Goal: Check status: Check status

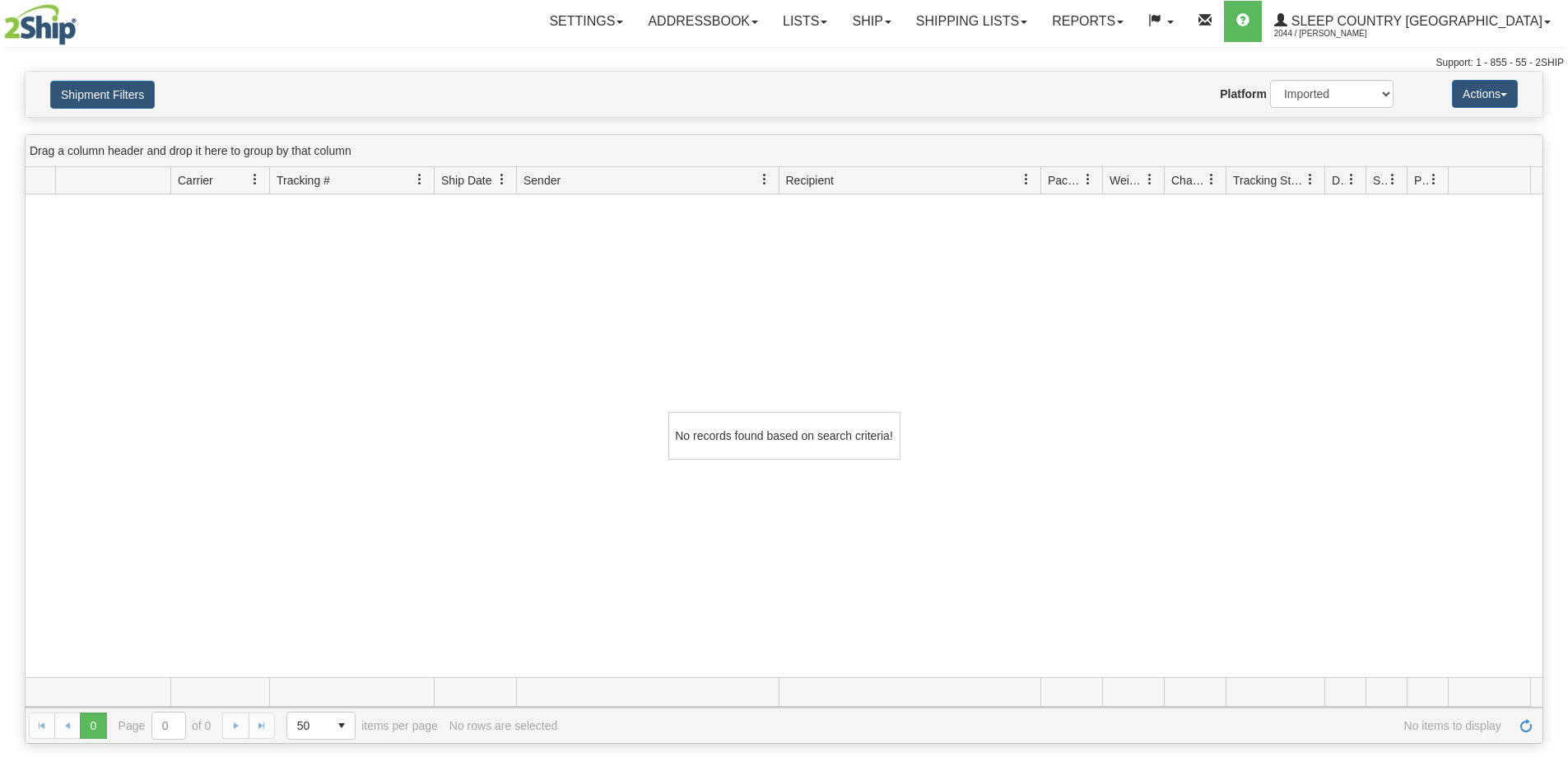
select select "1"
click at [1039, 16] on link "Shipping lists" at bounding box center [971, 21] width 136 height 41
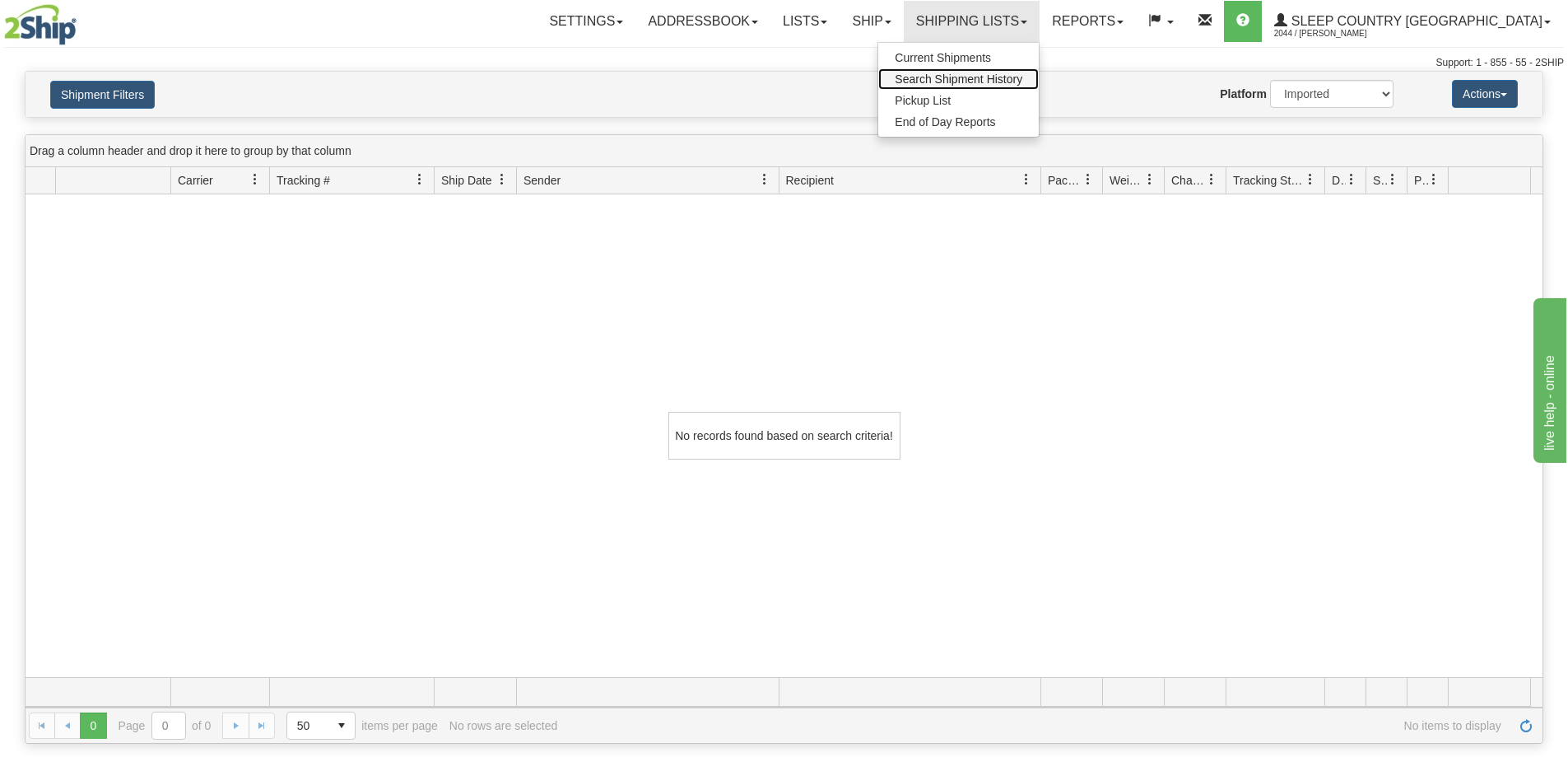
drag, startPoint x: 1043, startPoint y: 75, endPoint x: 1032, endPoint y: 77, distance: 11.2
click at [1023, 75] on span "Search Shipment History" at bounding box center [958, 78] width 128 height 13
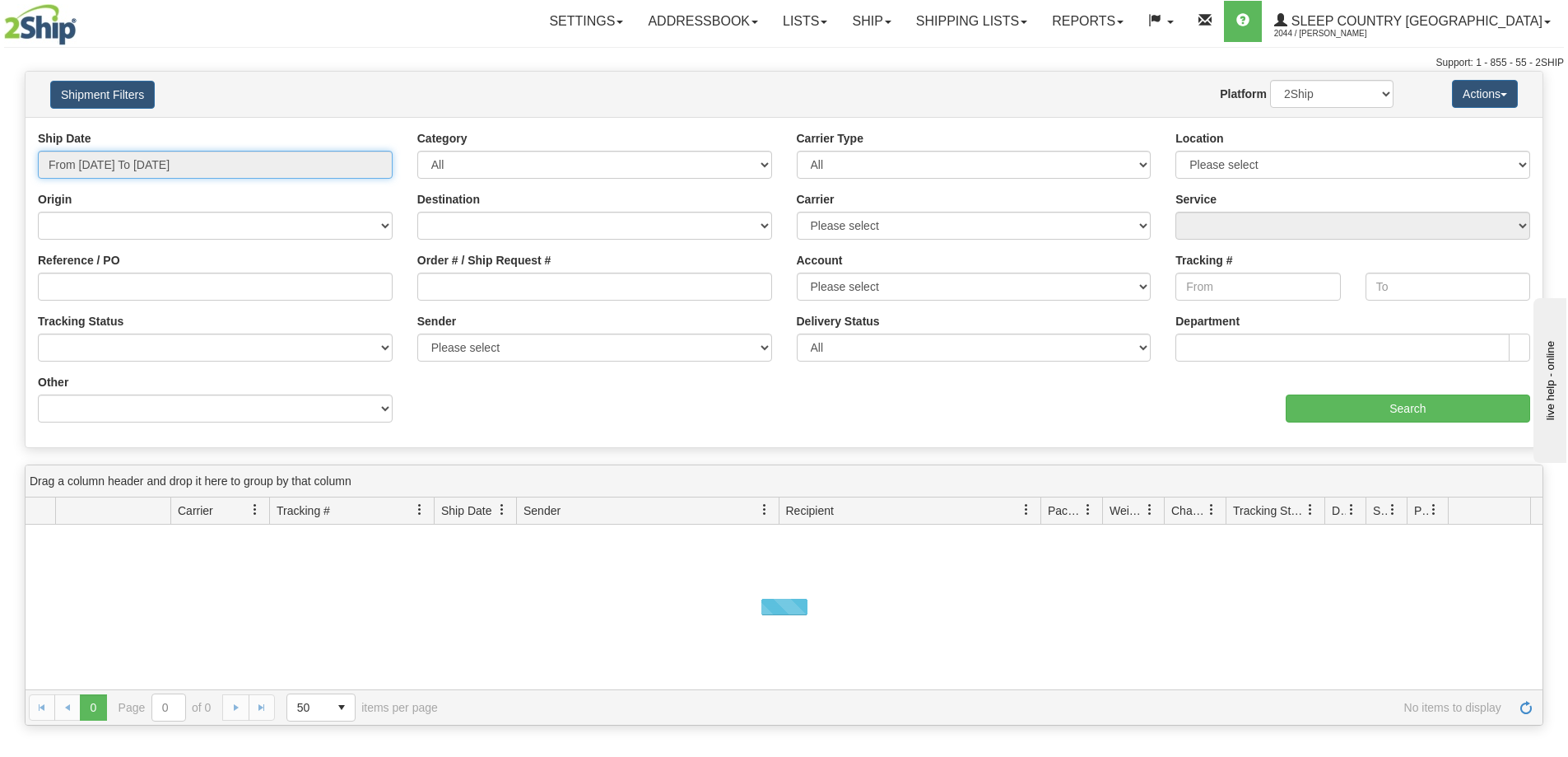
drag, startPoint x: 0, startPoint y: 0, endPoint x: 141, endPoint y: 173, distance: 223.2
click at [143, 172] on input "From 08/14/2025 To 08/15/2025" at bounding box center [216, 164] width 355 height 28
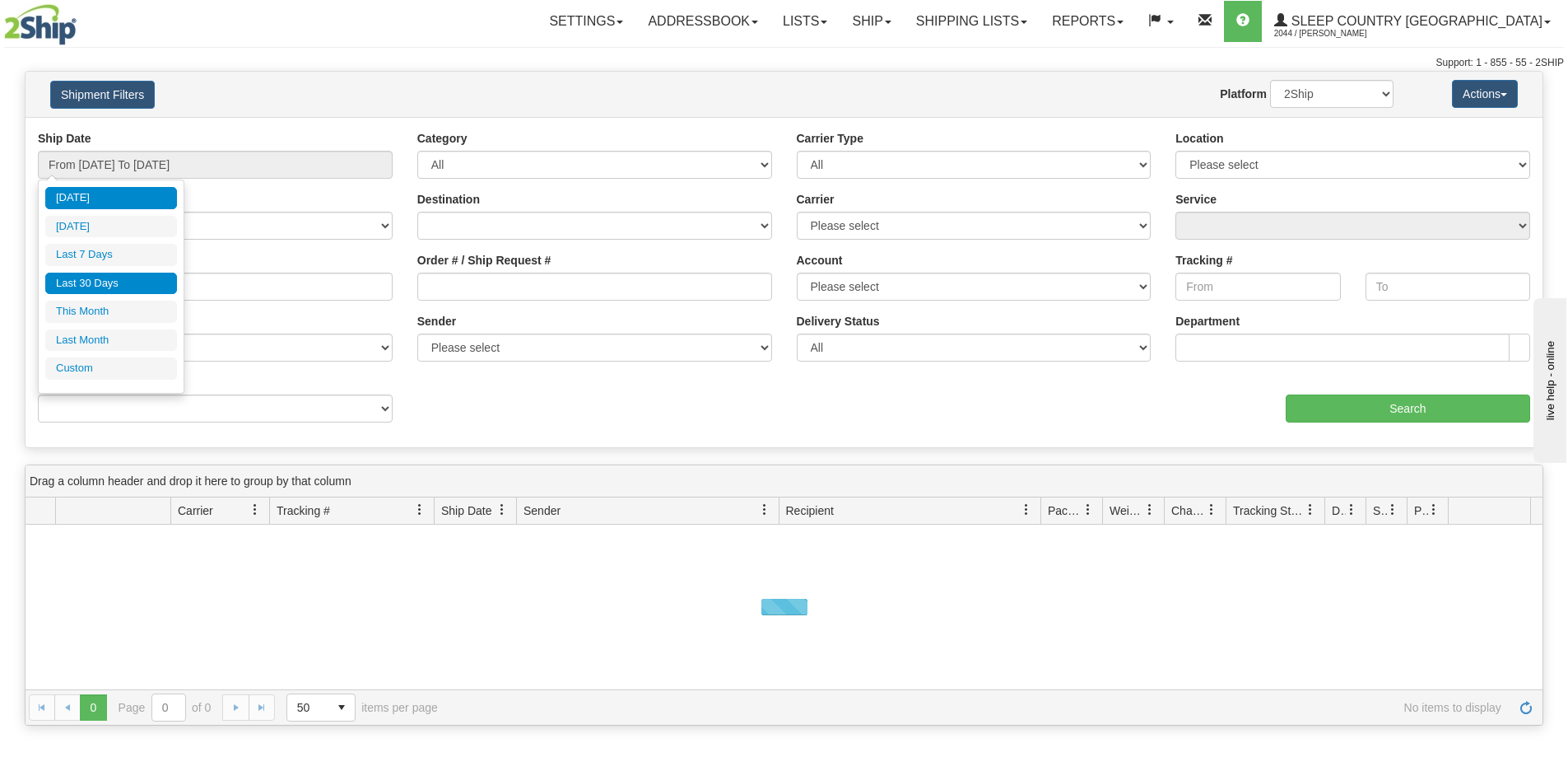
click at [123, 278] on li "Last 30 Days" at bounding box center [110, 284] width 131 height 23
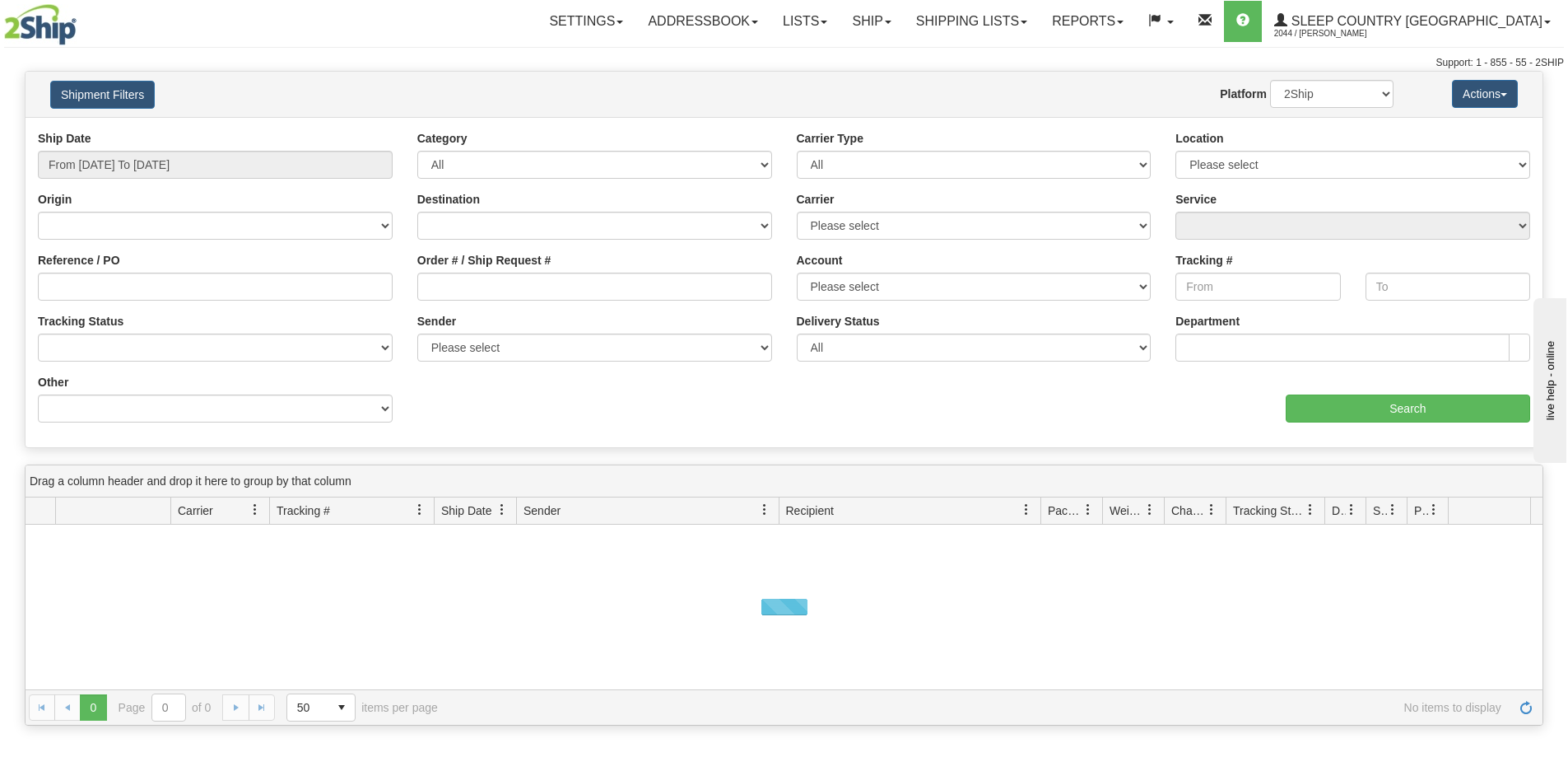
type input "From [DATE] To [DATE]"
click at [461, 293] on input "Order # / Ship Request #" at bounding box center [595, 286] width 355 height 28
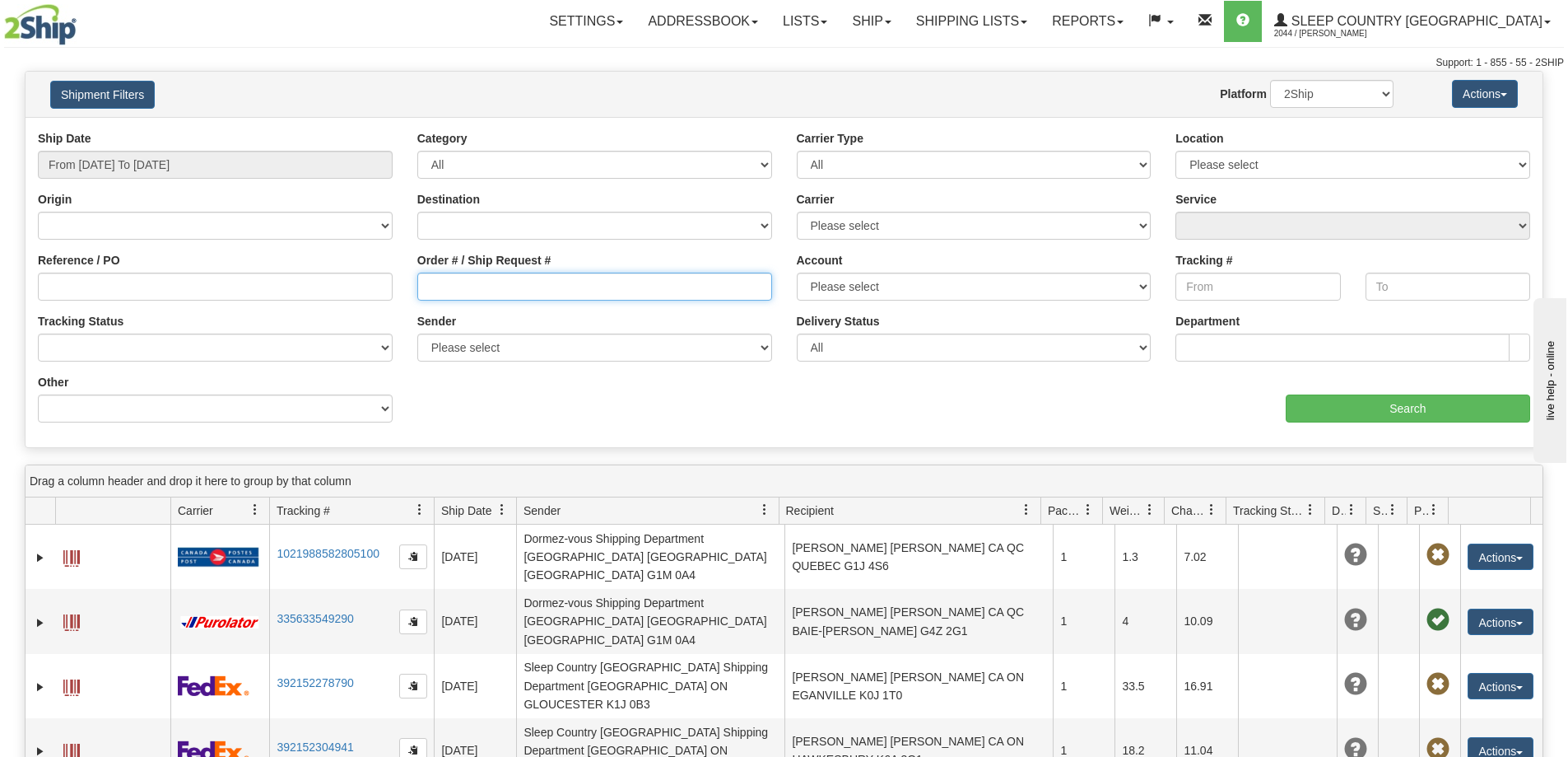
paste input "9002H983235"
type input "9002H983235"
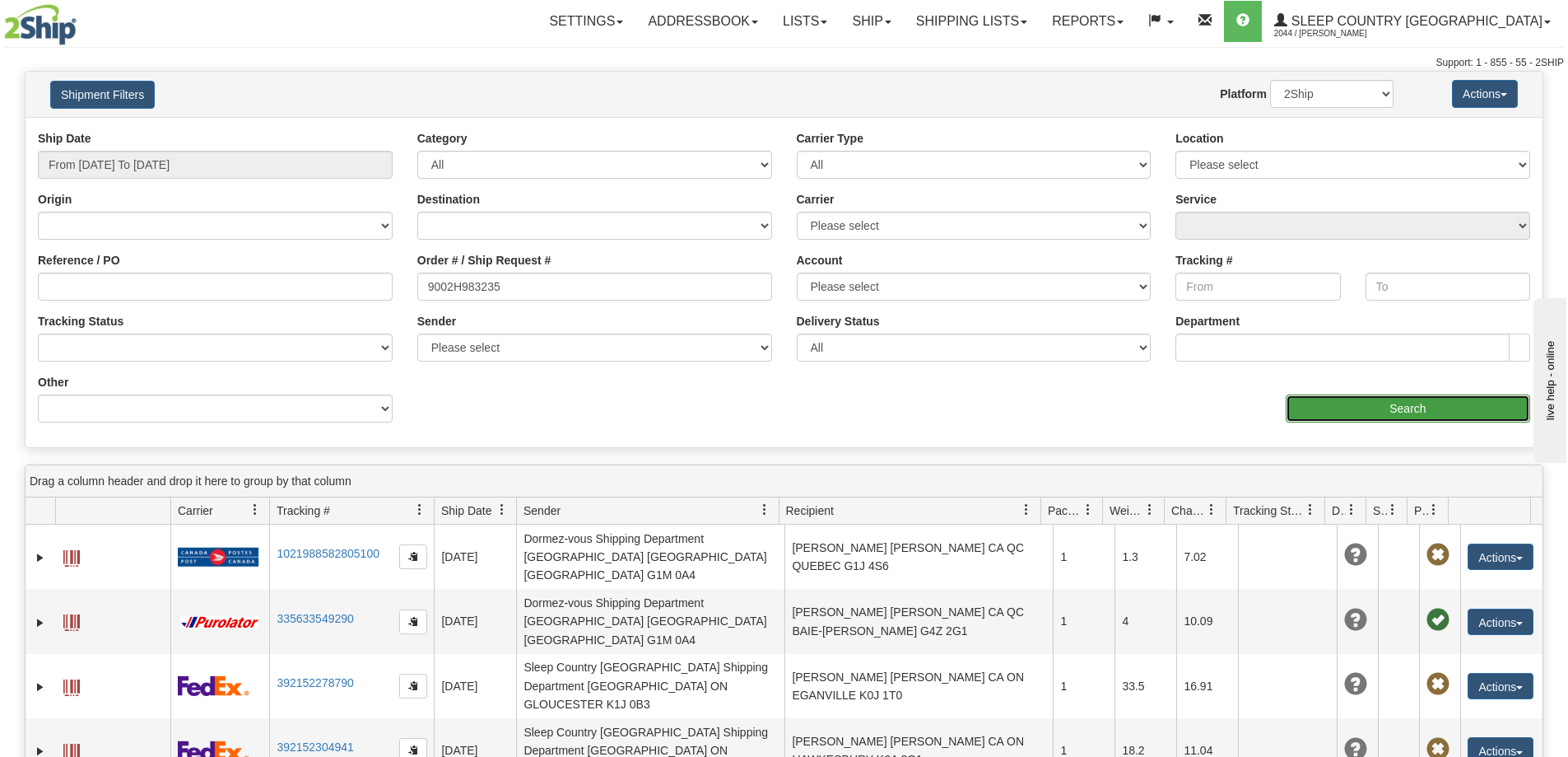
click at [1459, 408] on input "Search" at bounding box center [1407, 408] width 244 height 28
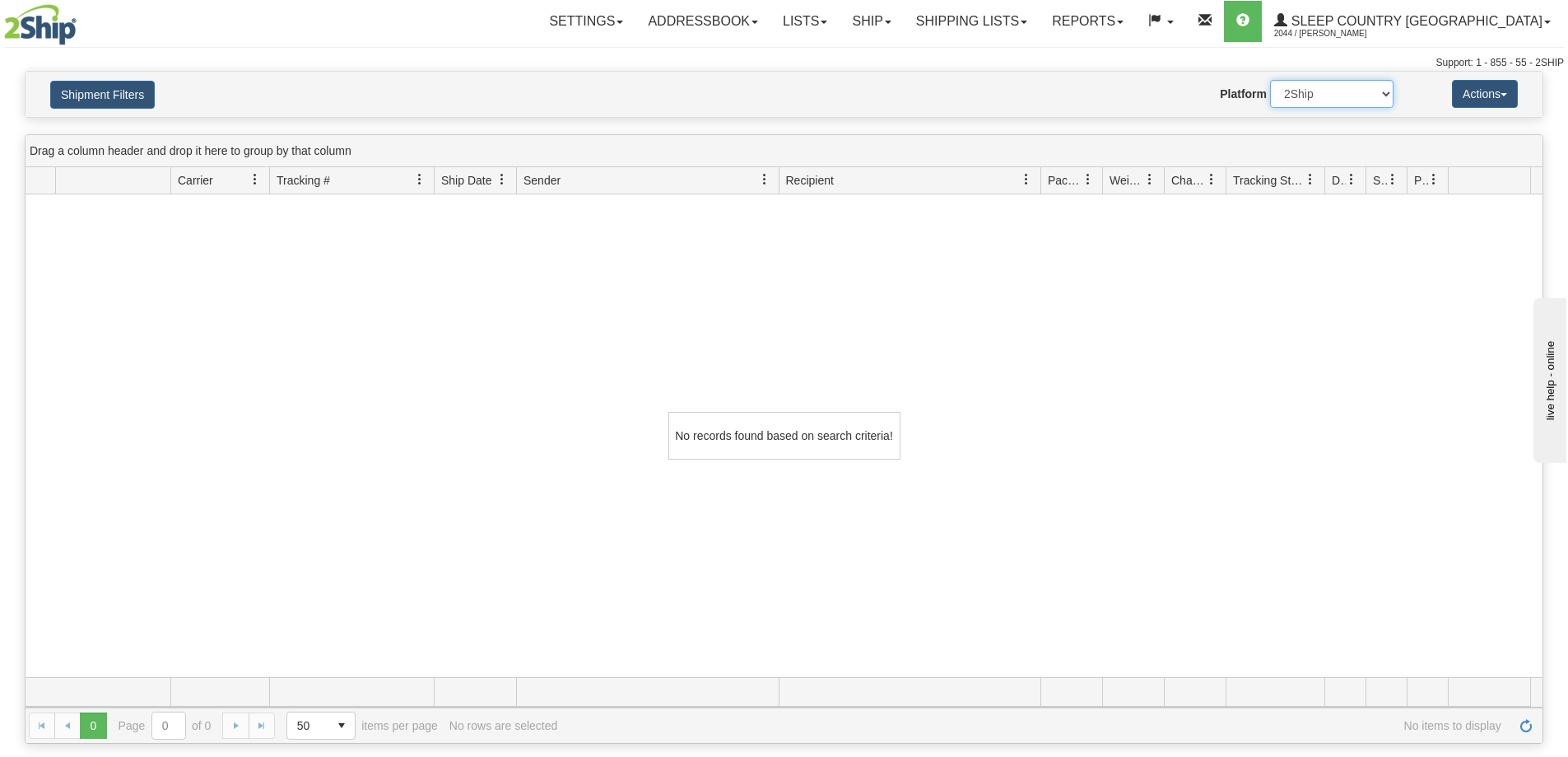
drag, startPoint x: 1303, startPoint y: 94, endPoint x: 1304, endPoint y: 104, distance: 10.0
click at [1304, 95] on select "2Ship Imported" at bounding box center [1331, 94] width 123 height 28
select select "1"
click at [1270, 80] on select "2Ship Imported" at bounding box center [1331, 94] width 123 height 28
click at [1019, 15] on link "Shipping lists" at bounding box center [971, 21] width 136 height 41
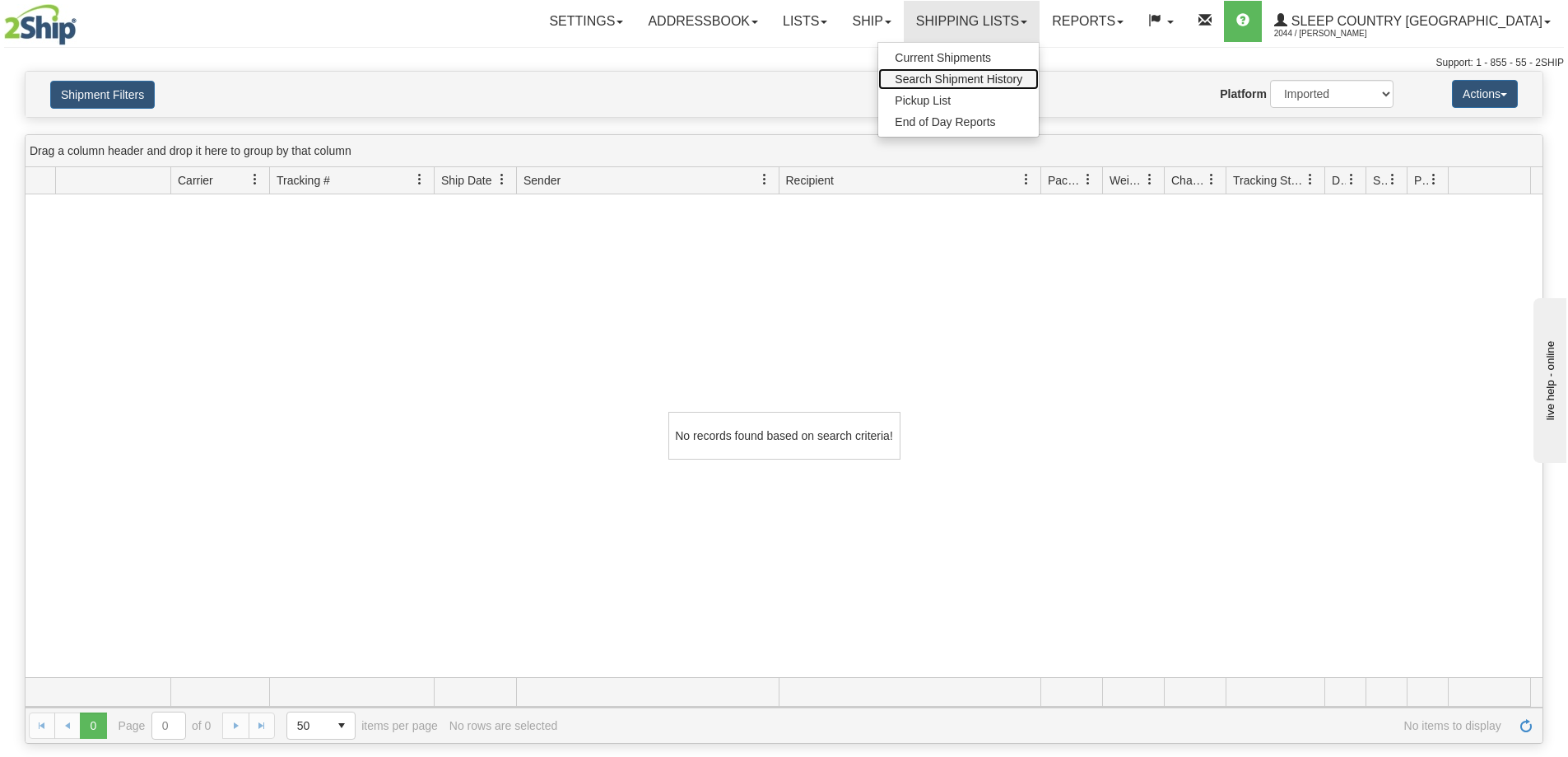
click at [1018, 75] on span "Search Shipment History" at bounding box center [958, 78] width 128 height 13
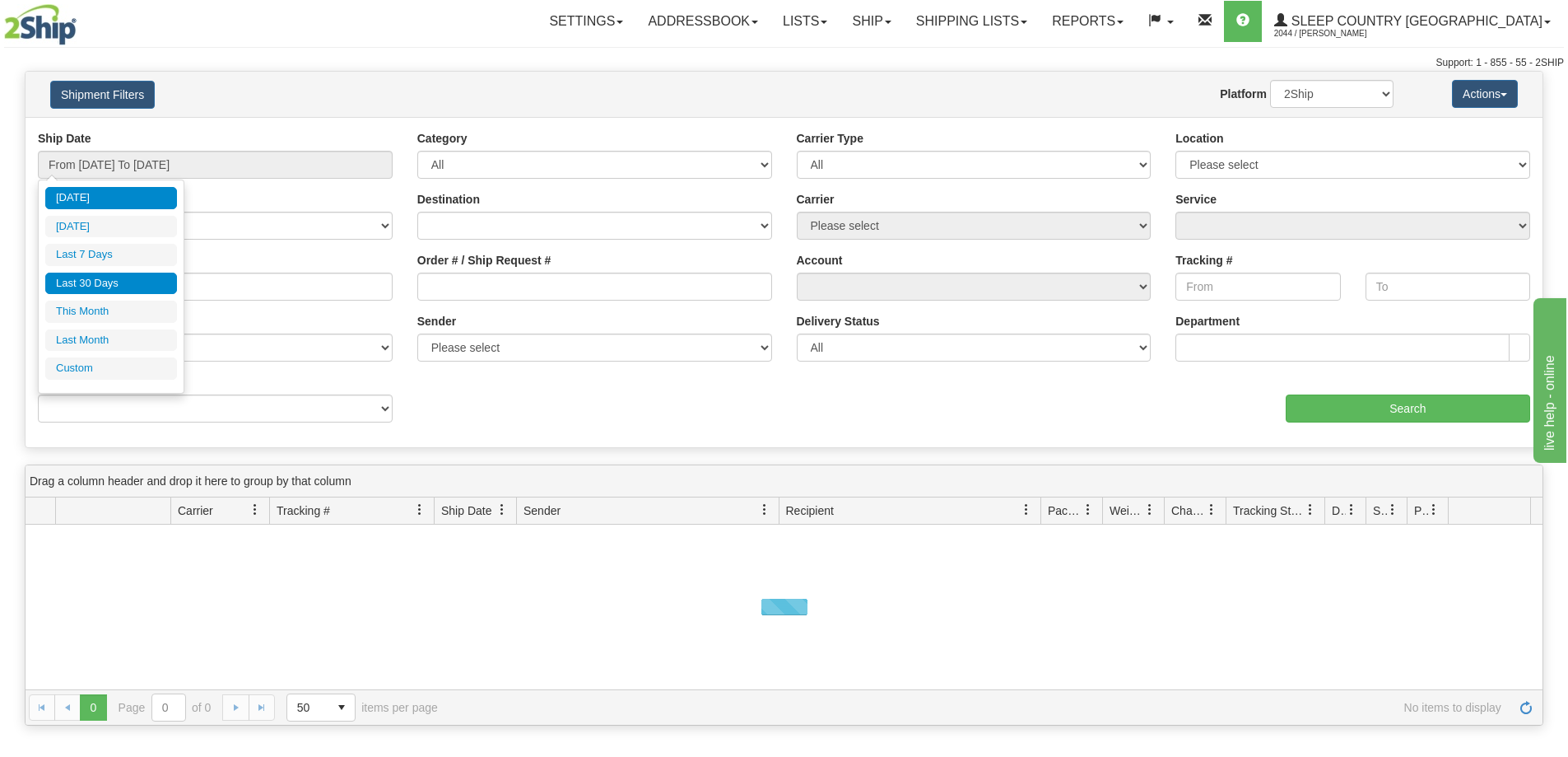
click at [92, 285] on li "Last 30 Days" at bounding box center [110, 284] width 131 height 23
type input "From [DATE] To [DATE]"
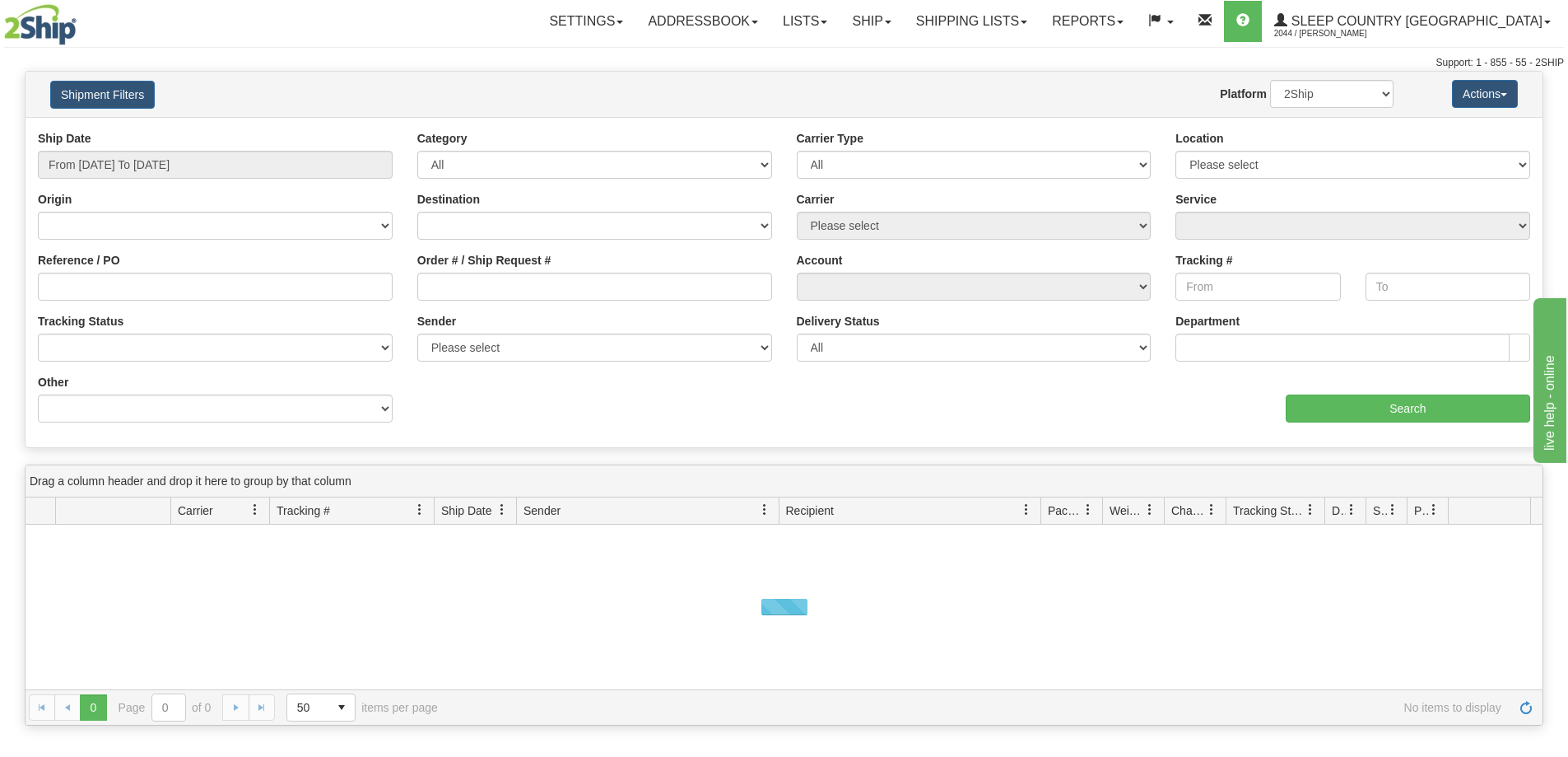
click at [455, 300] on div "Order # / Ship Request #" at bounding box center [595, 283] width 379 height 61
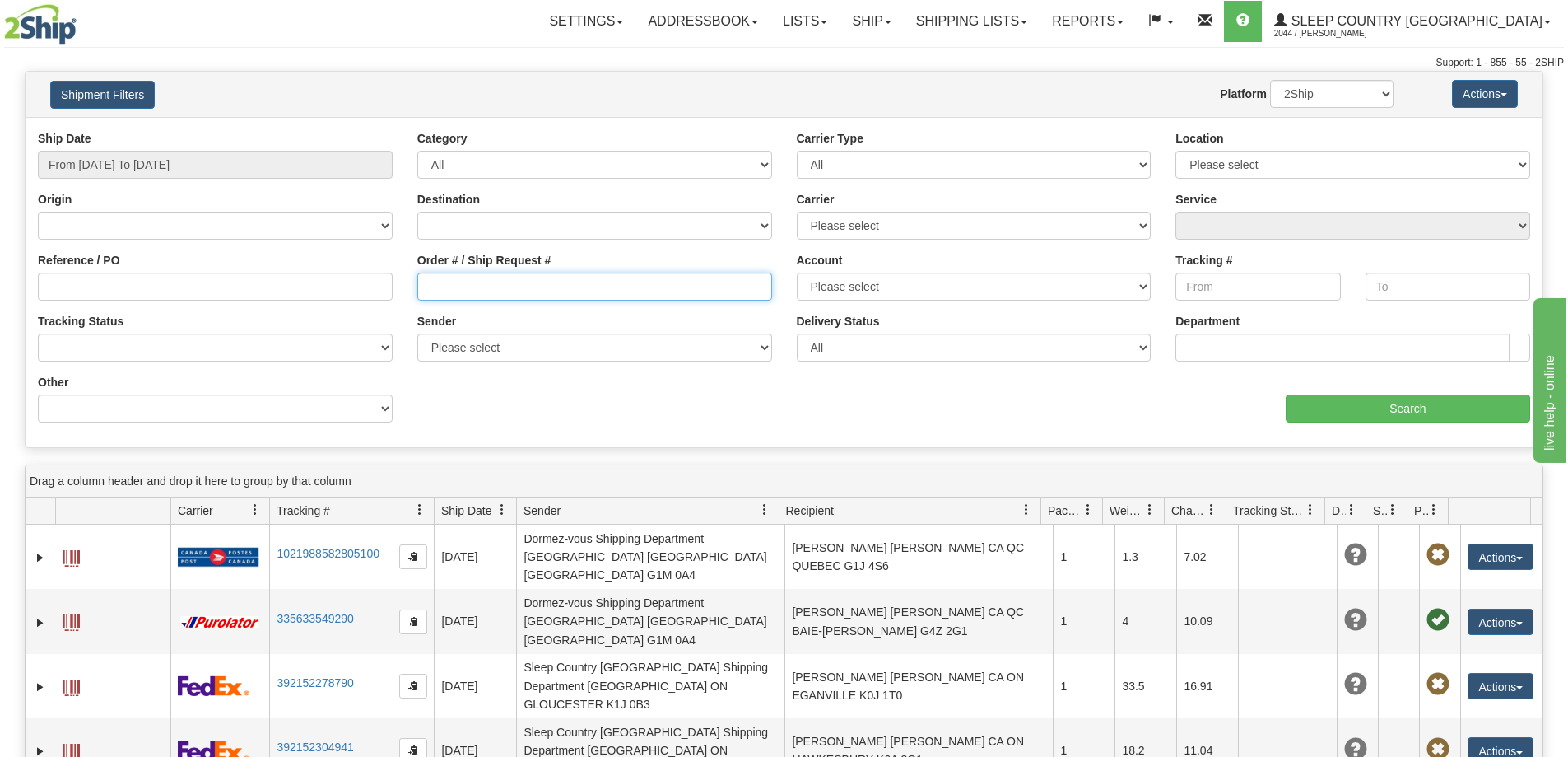
click at [457, 284] on input "Order # / Ship Request #" at bounding box center [595, 286] width 355 height 28
paste input "9002H974406"
type input "9002H974406"
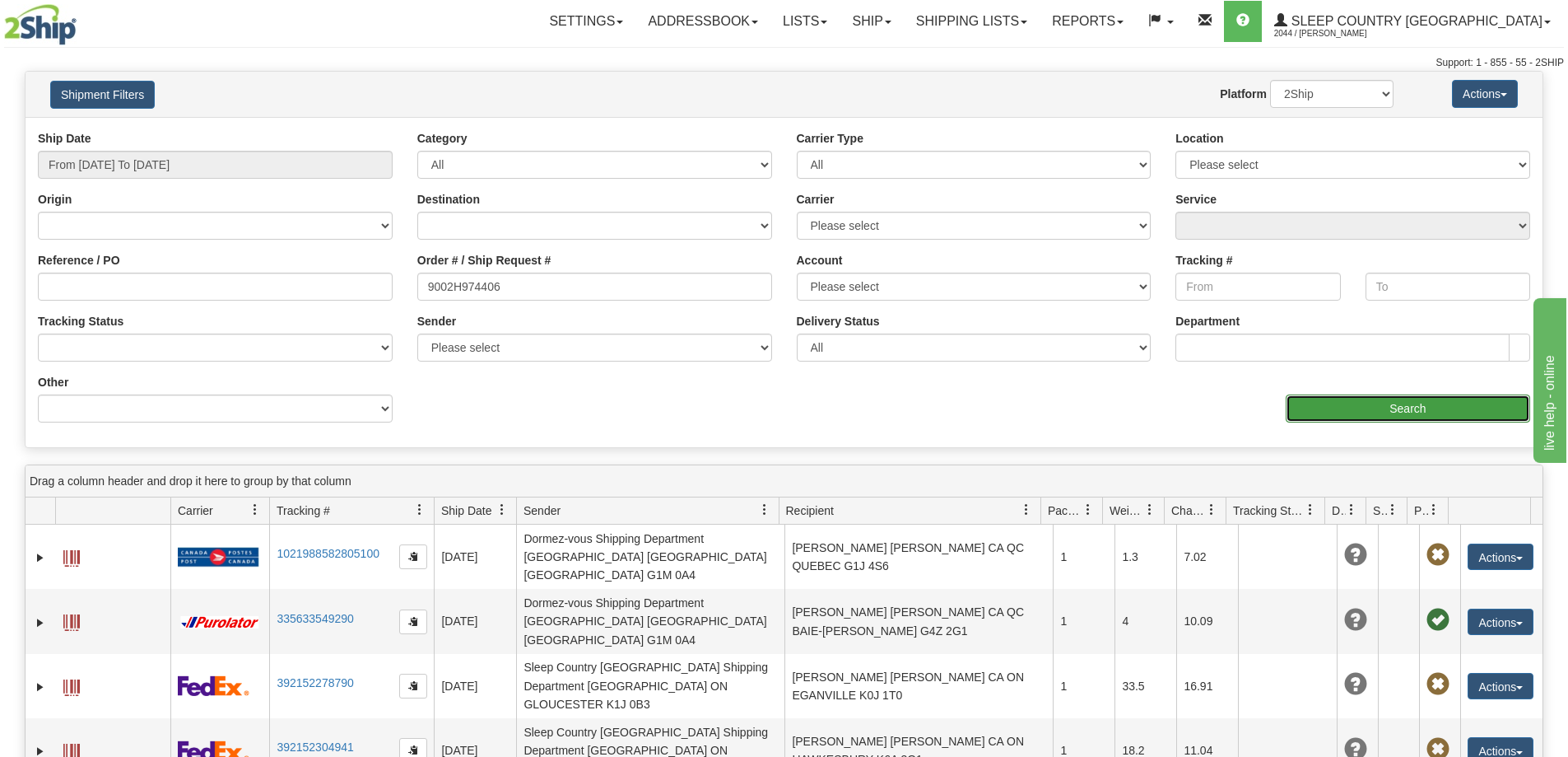
click at [1418, 417] on input "Search" at bounding box center [1407, 408] width 244 height 28
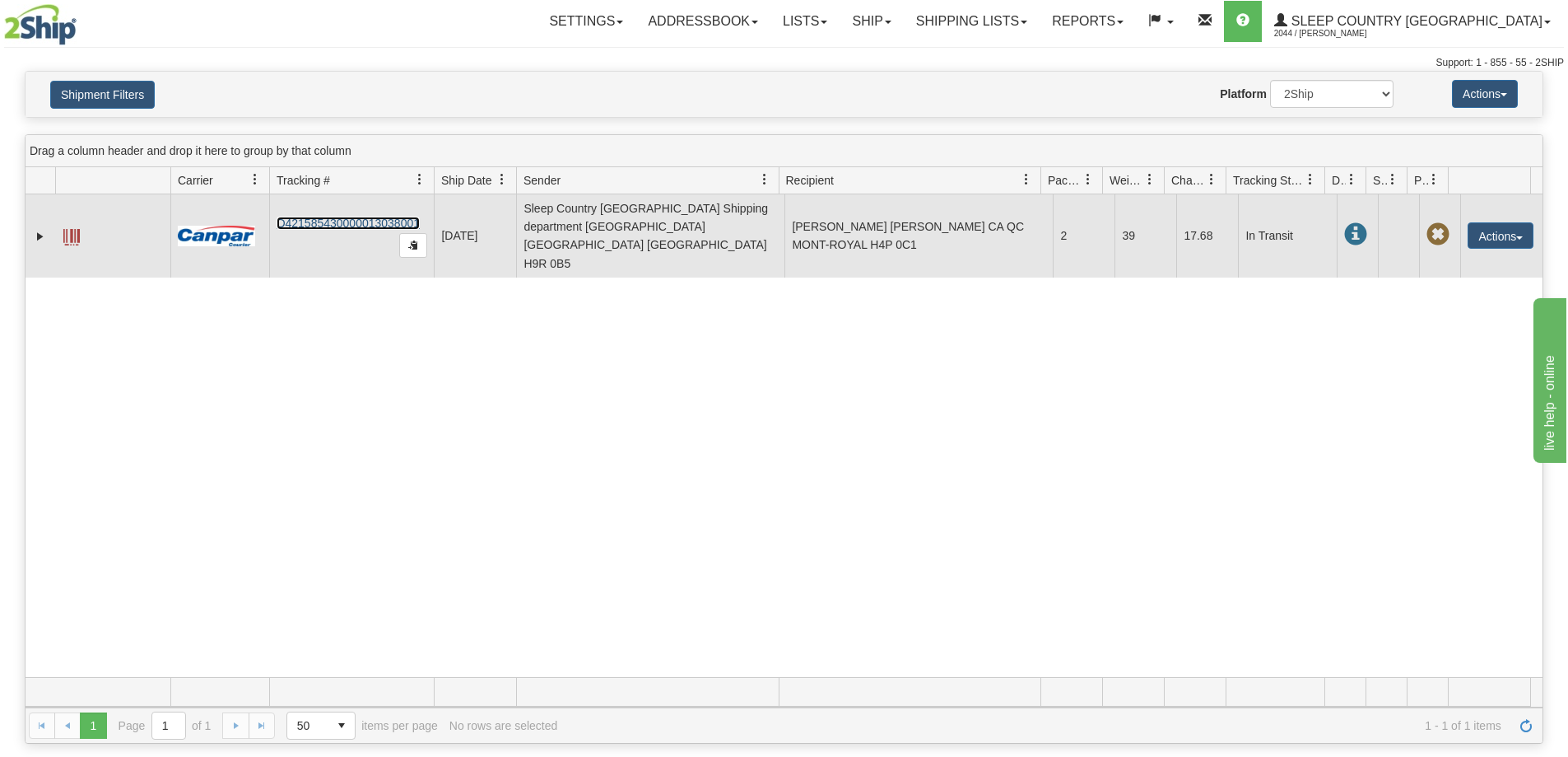
click at [319, 217] on link "D421585430000013038001" at bounding box center [348, 223] width 143 height 13
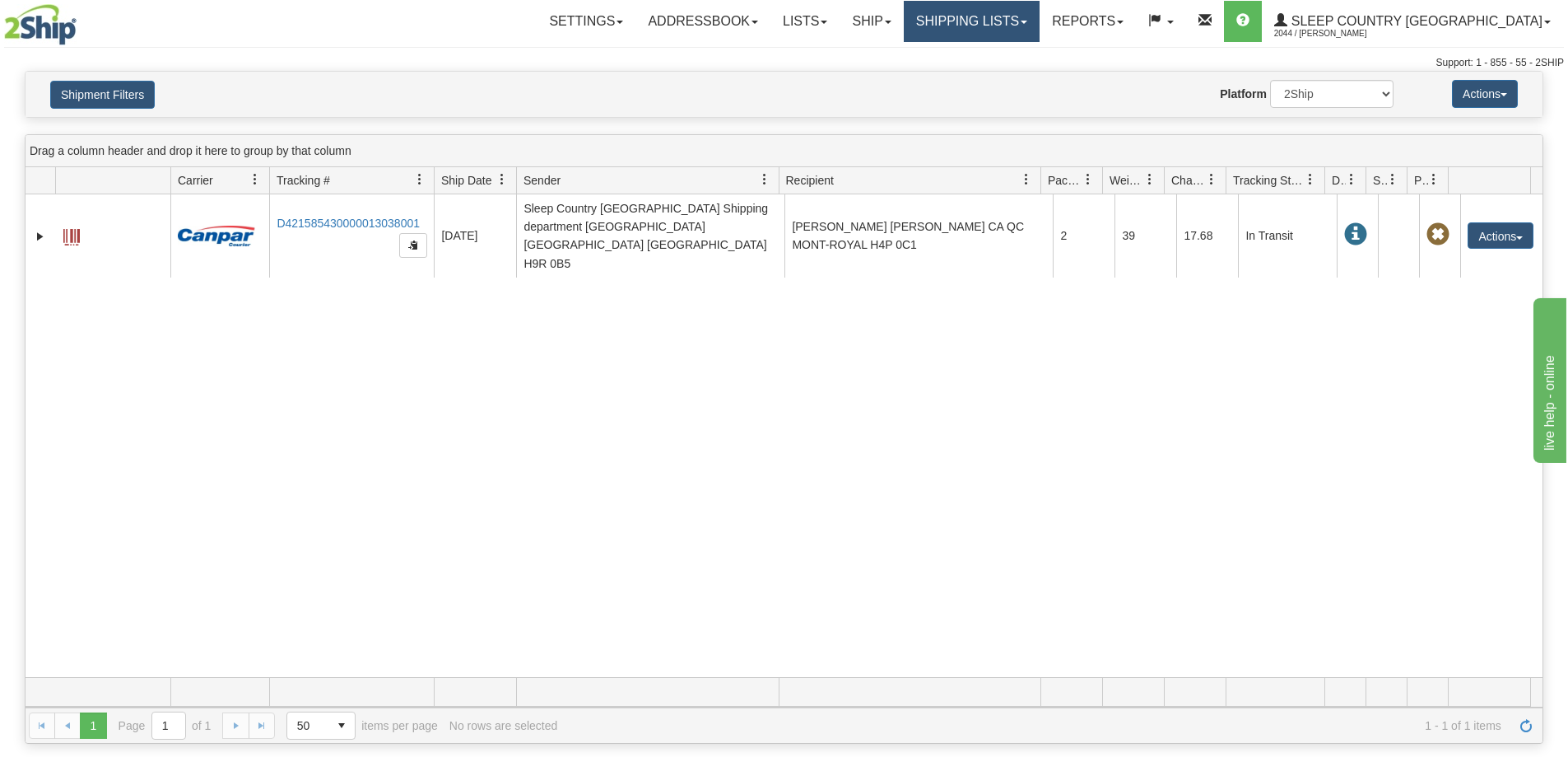
click at [1039, 30] on link "Shipping lists" at bounding box center [971, 21] width 136 height 41
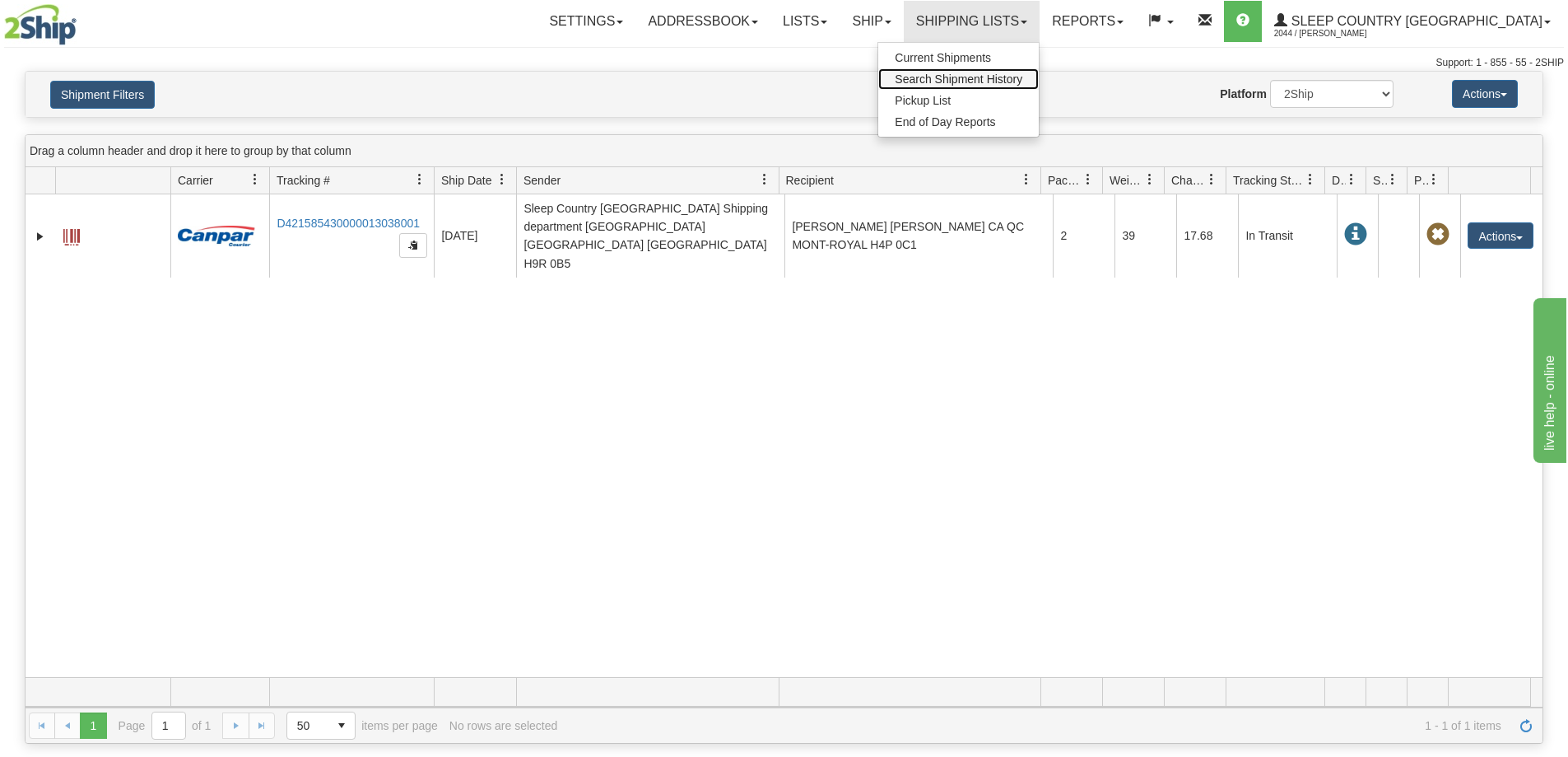
drag, startPoint x: 1071, startPoint y: 69, endPoint x: 1021, endPoint y: 90, distance: 54.2
click at [1038, 70] on link "Search Shipment History" at bounding box center [958, 79] width 161 height 22
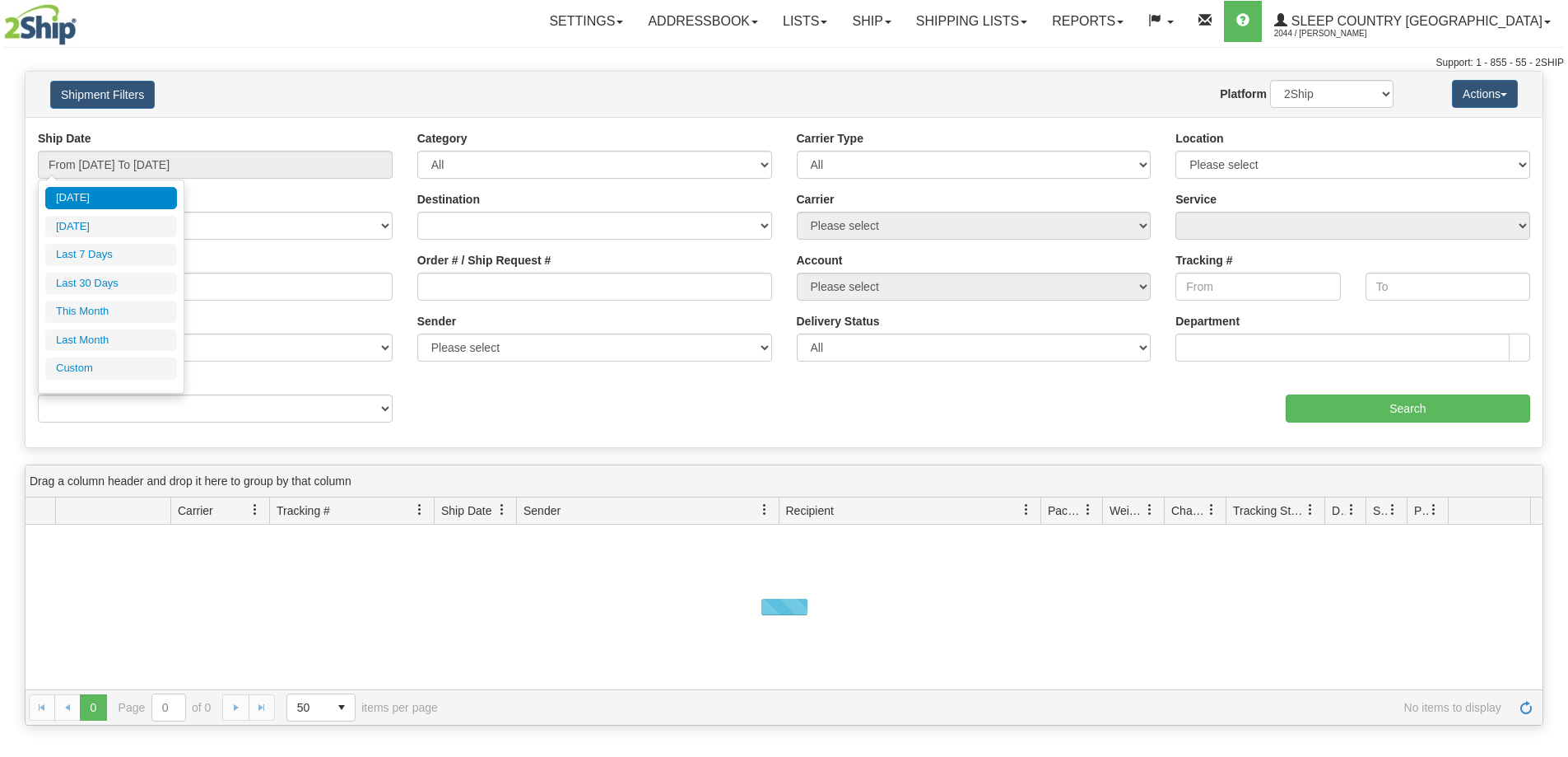
click at [137, 166] on input "From [DATE] To [DATE]" at bounding box center [216, 164] width 355 height 28
click at [103, 257] on li "Last 7 Days" at bounding box center [110, 255] width 131 height 23
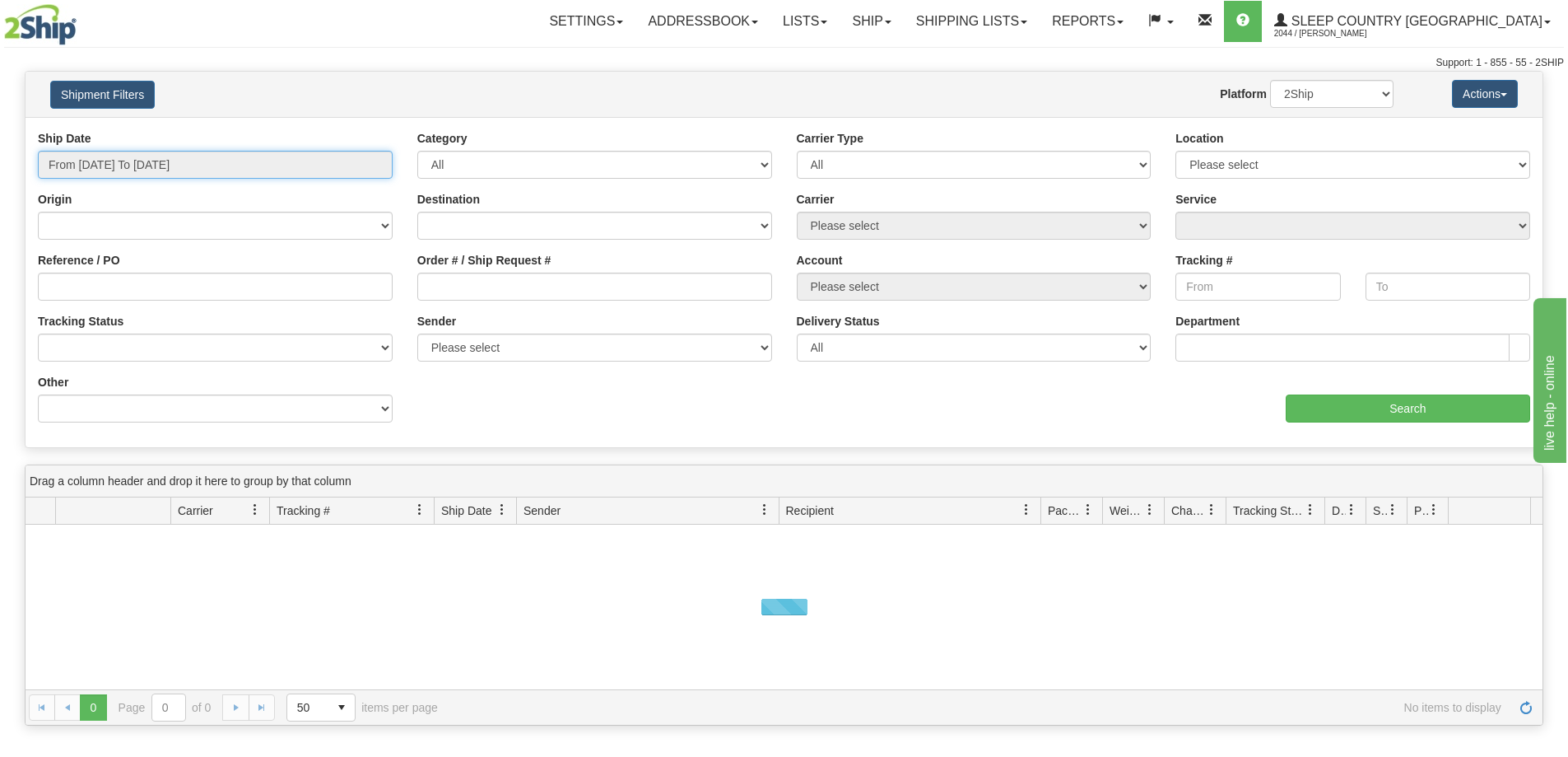
click at [114, 158] on input "From 08/09/2025 To 08/15/2025" at bounding box center [216, 164] width 355 height 28
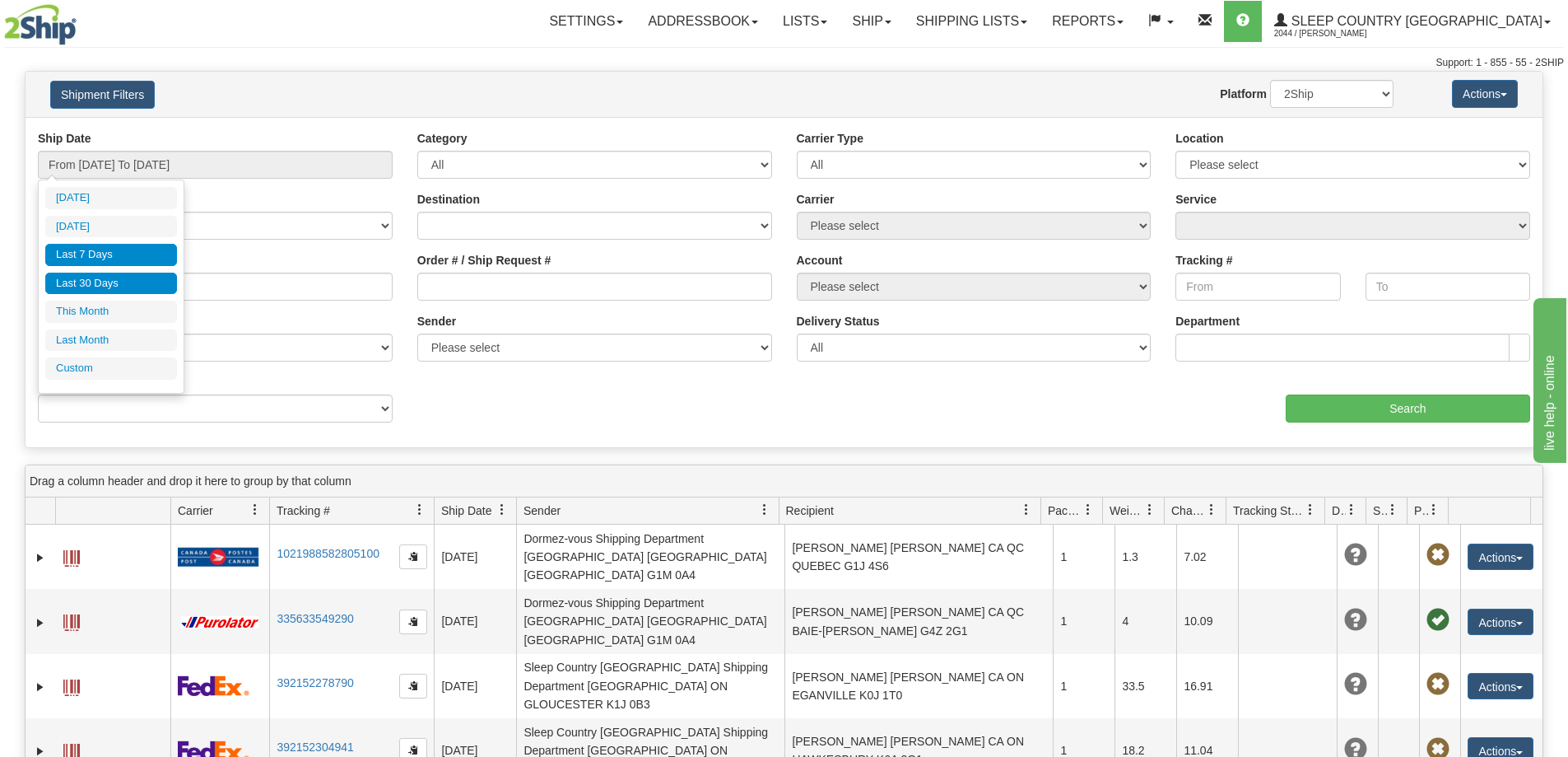
drag, startPoint x: 95, startPoint y: 285, endPoint x: 110, endPoint y: 285, distance: 15.0
click at [96, 285] on li "Last 30 Days" at bounding box center [110, 284] width 131 height 23
type input "From [DATE] To [DATE]"
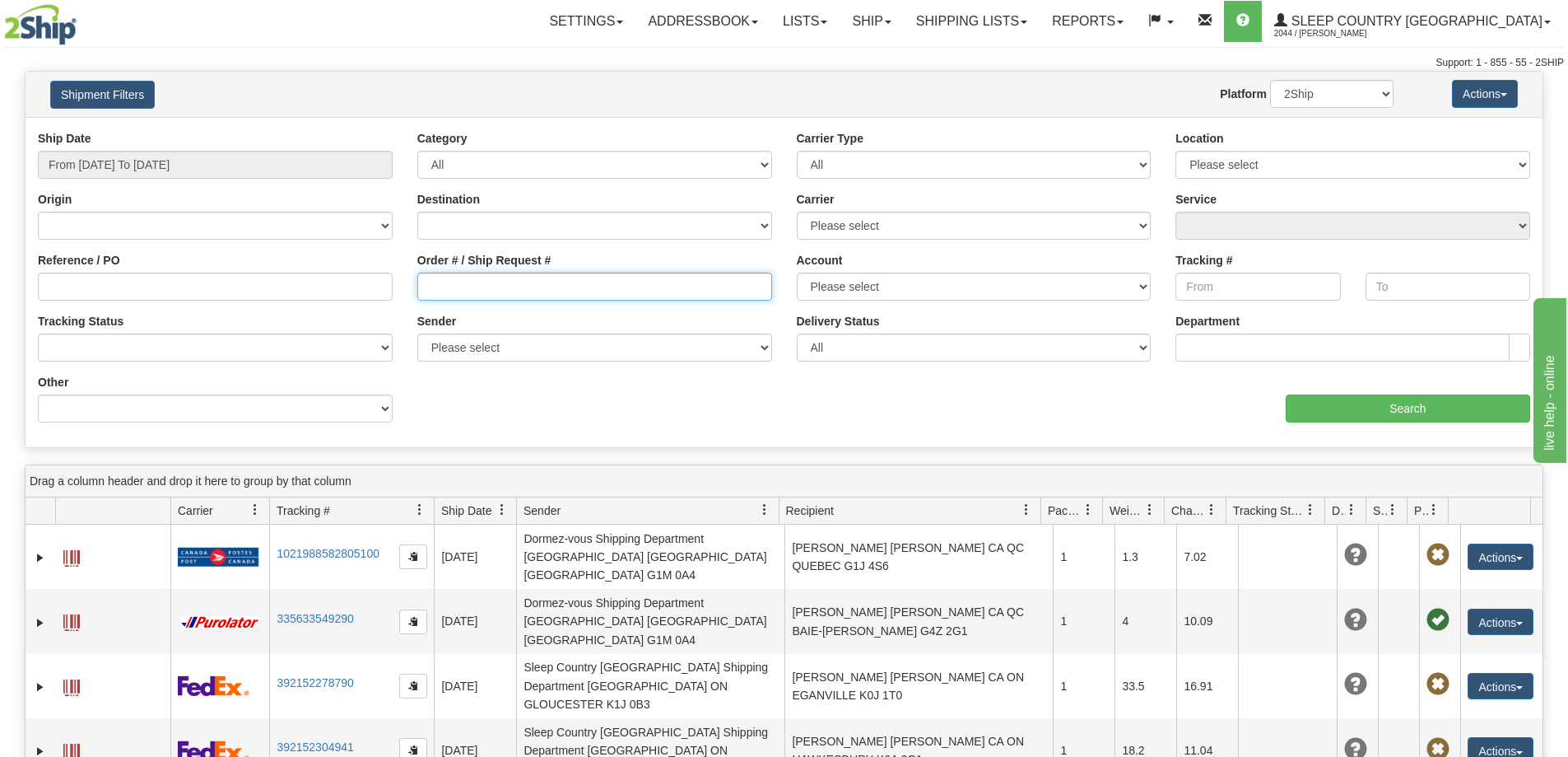
click at [431, 282] on input "Order # / Ship Request #" at bounding box center [595, 286] width 355 height 28
paste input "9000H994868"
type input "9000H994868"
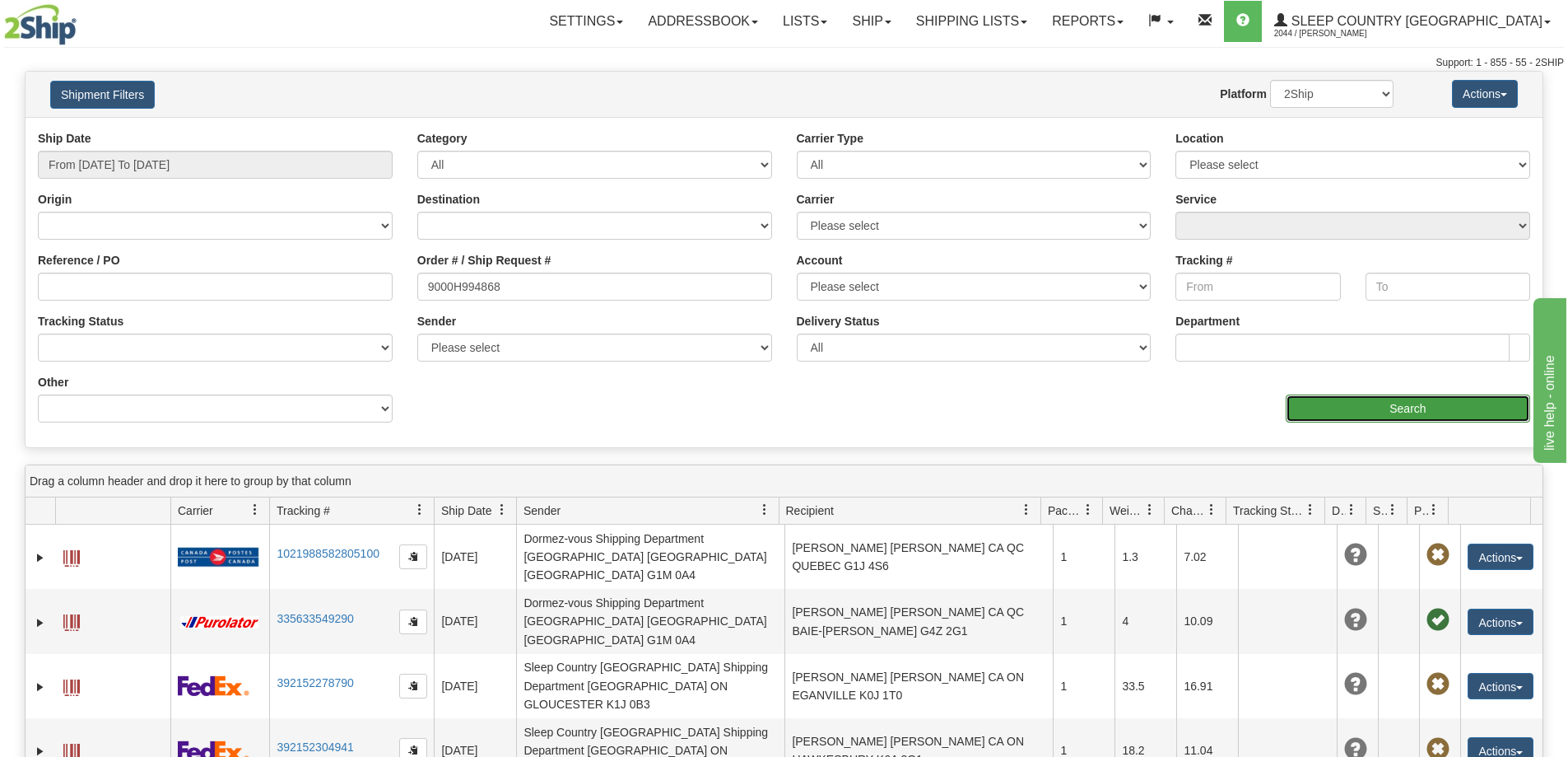
click at [1361, 406] on input "Search" at bounding box center [1407, 408] width 244 height 28
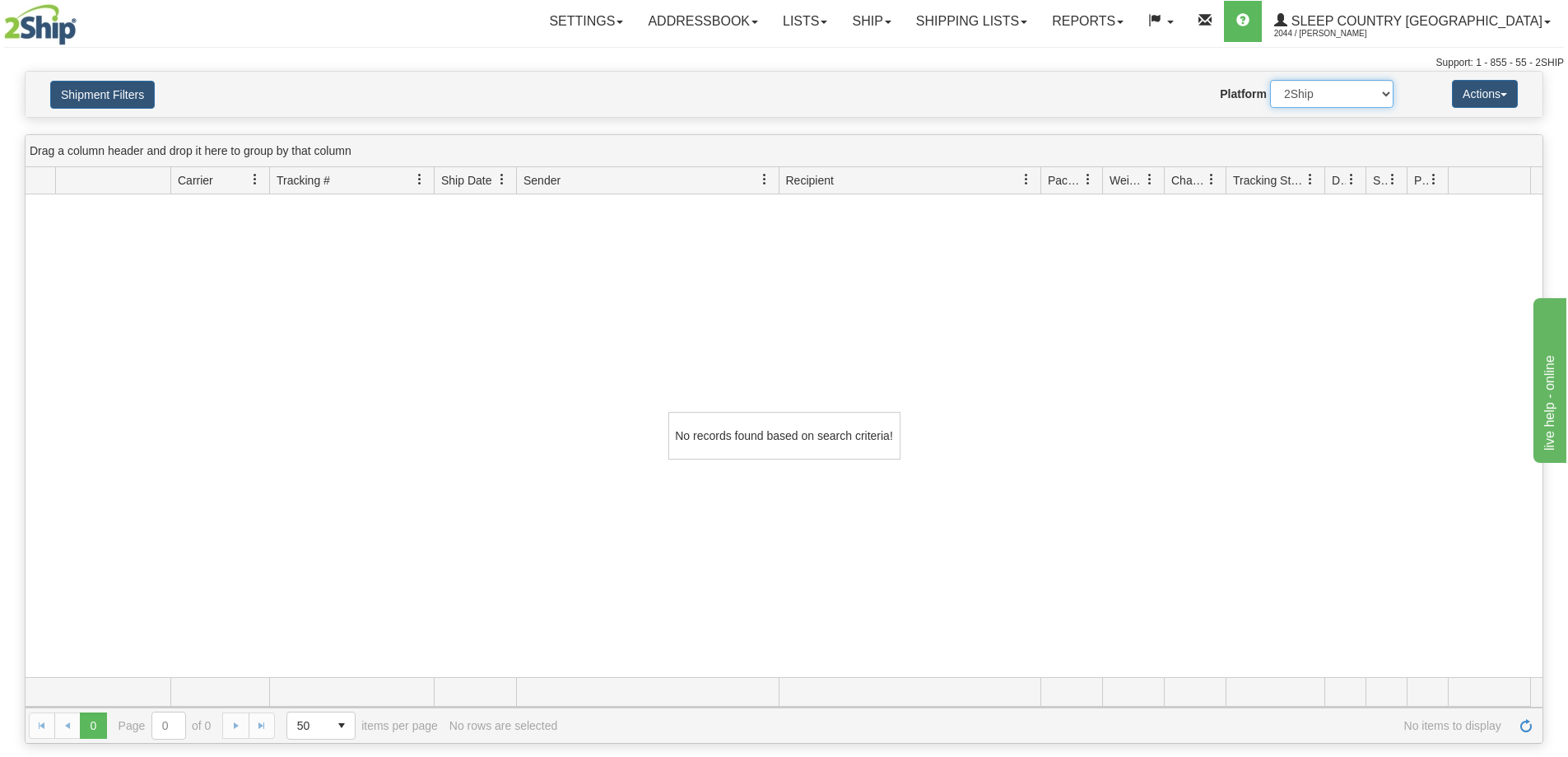
click at [1299, 100] on select "2Ship Imported" at bounding box center [1331, 94] width 123 height 28
select select "1"
click at [1270, 80] on select "2Ship Imported" at bounding box center [1331, 94] width 123 height 28
